Goal: Task Accomplishment & Management: Use online tool/utility

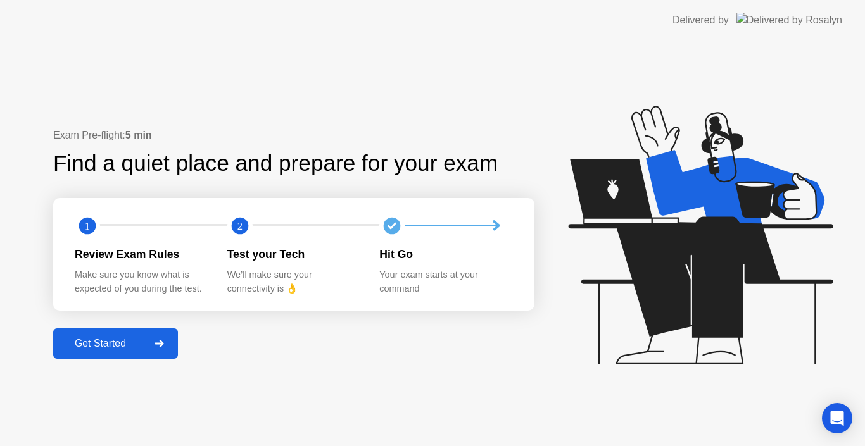
click at [120, 339] on div "Get Started" at bounding box center [100, 343] width 87 height 11
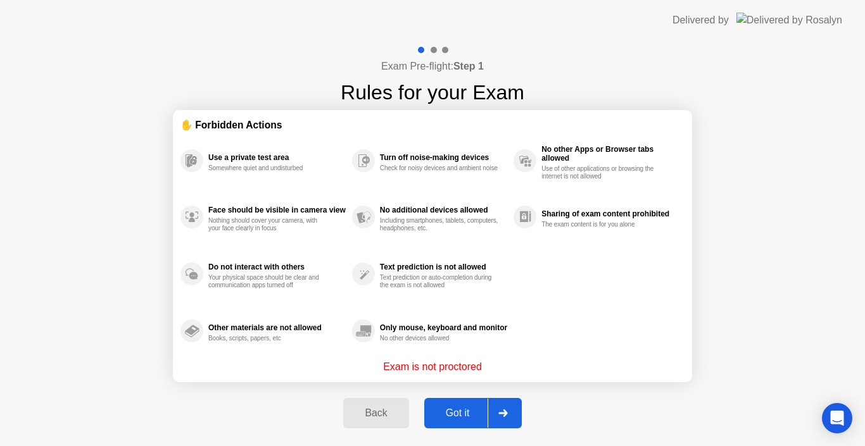
click at [471, 412] on div "Got it" at bounding box center [458, 413] width 60 height 11
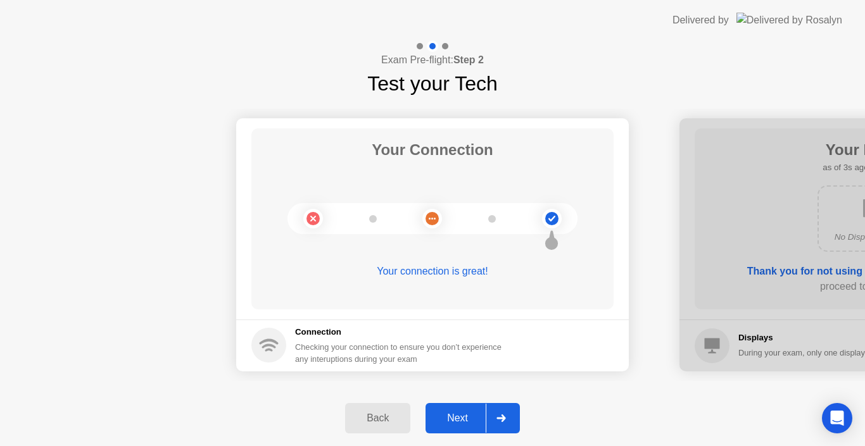
click at [466, 429] on button "Next" at bounding box center [473, 418] width 94 height 30
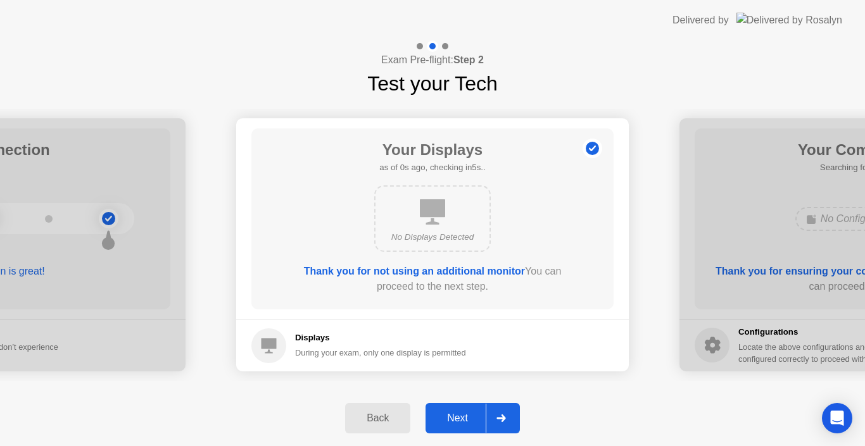
click at [466, 429] on button "Next" at bounding box center [473, 418] width 94 height 30
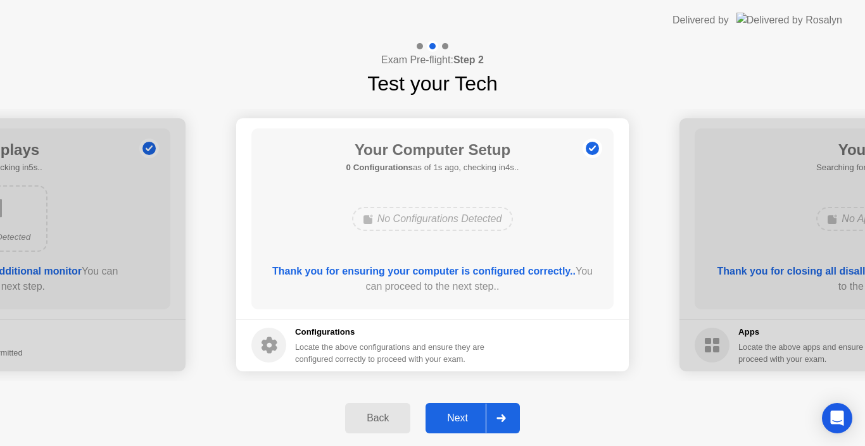
click at [466, 421] on div "Next" at bounding box center [457, 418] width 56 height 11
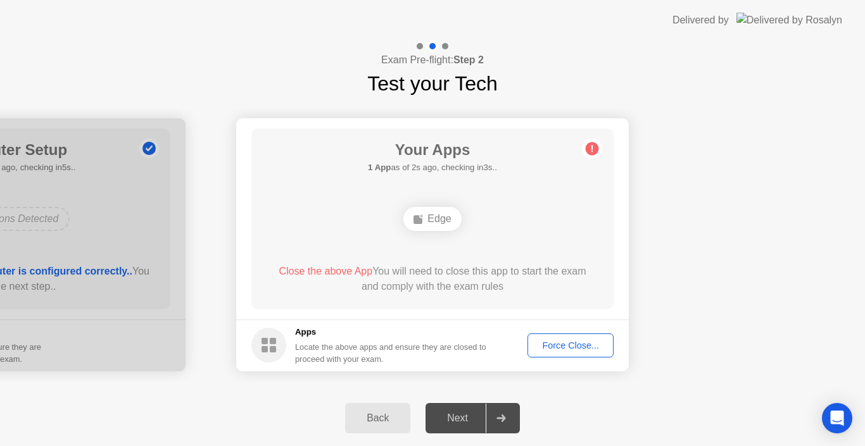
click at [570, 343] on div "Force Close..." at bounding box center [570, 346] width 77 height 10
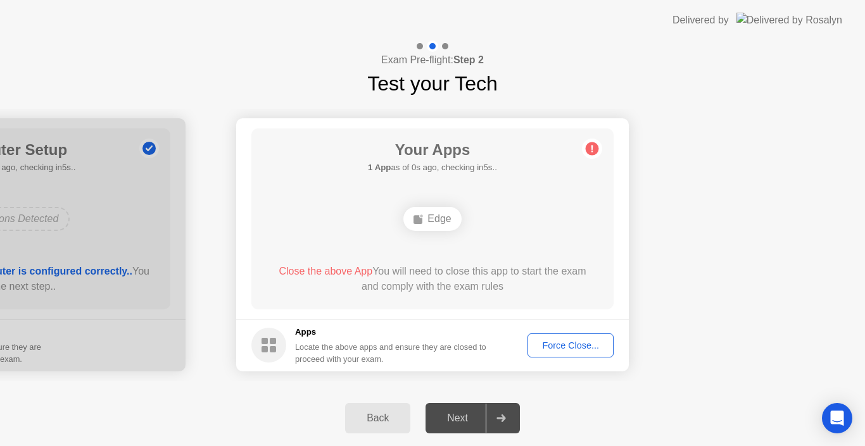
click at [545, 341] on div "Force Close..." at bounding box center [570, 346] width 77 height 10
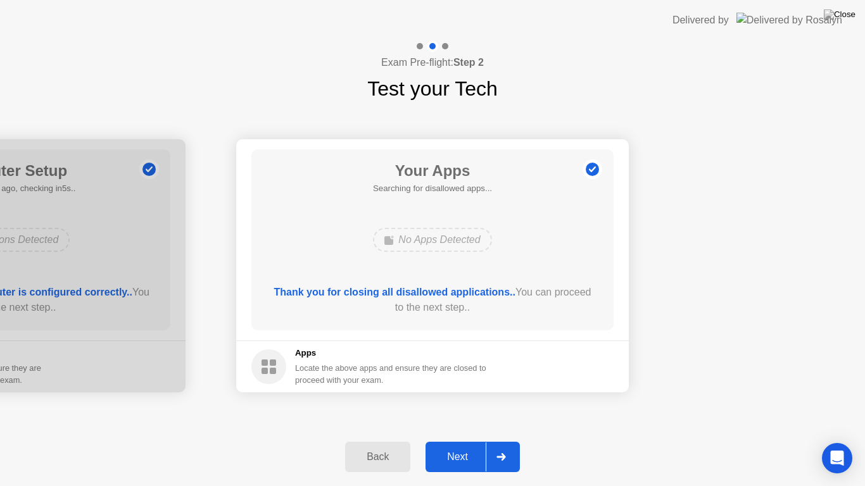
click at [469, 446] on div "Next" at bounding box center [457, 457] width 56 height 11
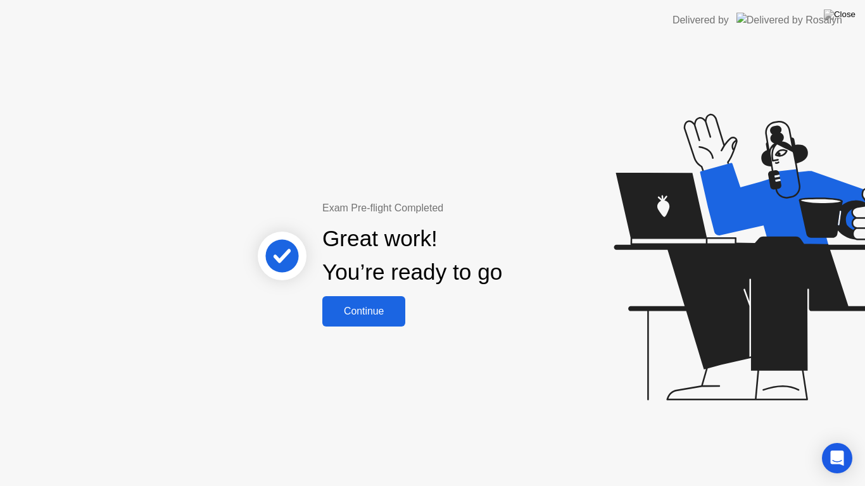
click at [400, 319] on button "Continue" at bounding box center [363, 311] width 83 height 30
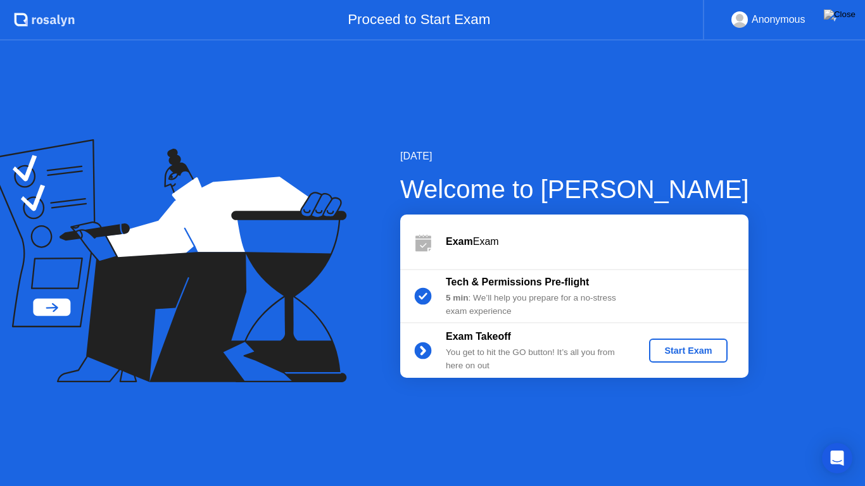
click at [667, 350] on div "Start Exam" at bounding box center [688, 351] width 68 height 10
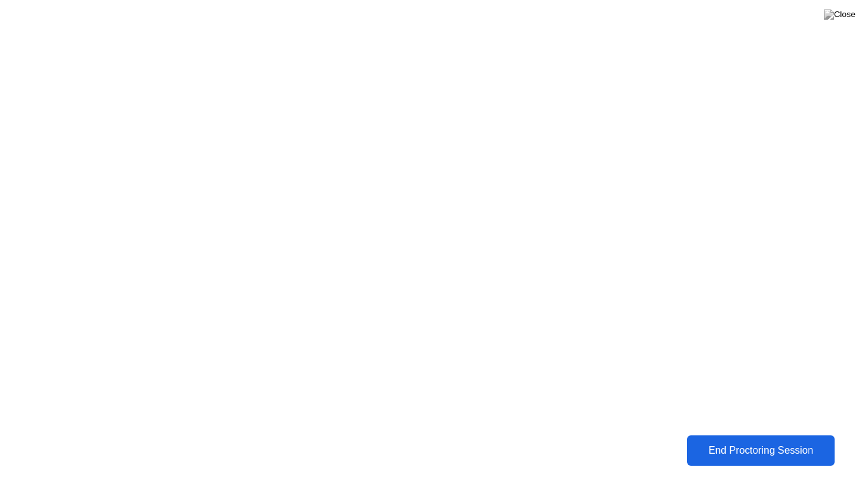
click at [764, 446] on div "End Proctoring Session" at bounding box center [761, 450] width 140 height 11
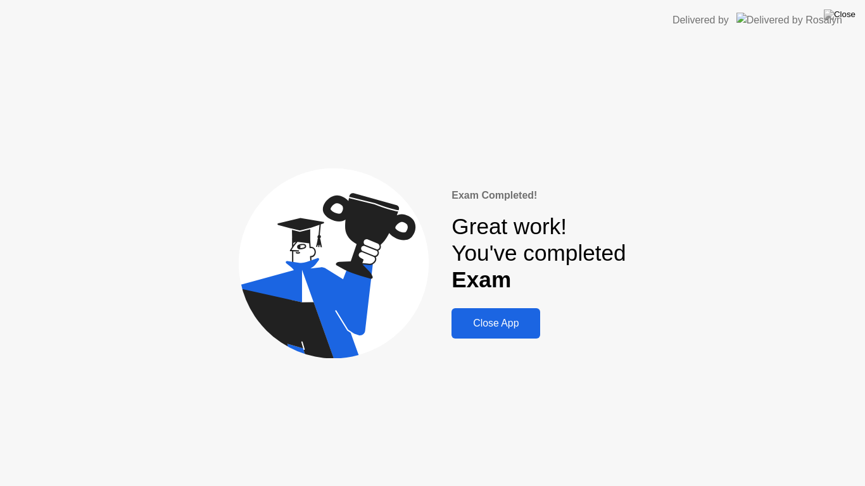
click at [526, 325] on div "Close App" at bounding box center [495, 323] width 81 height 11
